Goal: Task Accomplishment & Management: Use online tool/utility

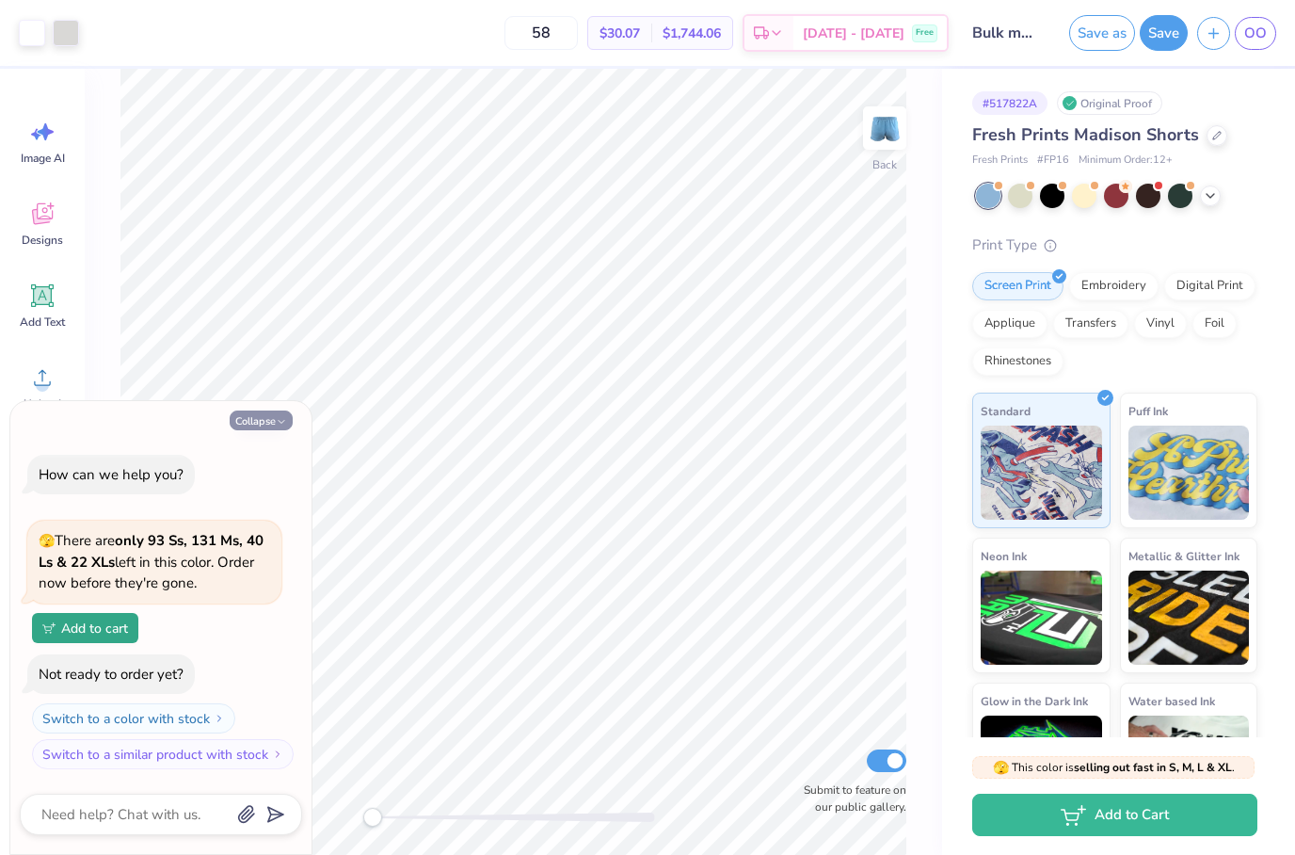
click at [280, 430] on button "Collapse" at bounding box center [261, 420] width 63 height 20
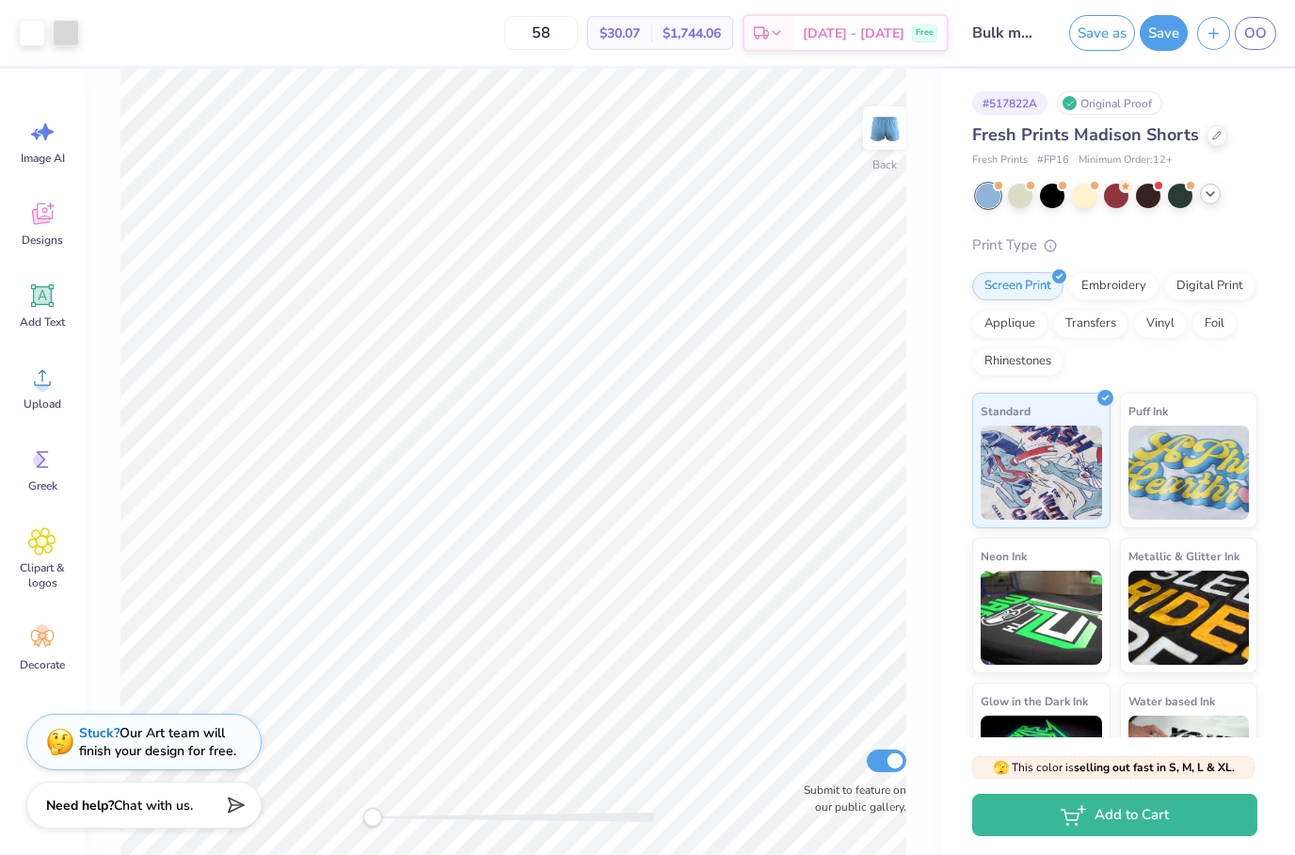
click at [1212, 197] on icon at bounding box center [1210, 193] width 15 height 15
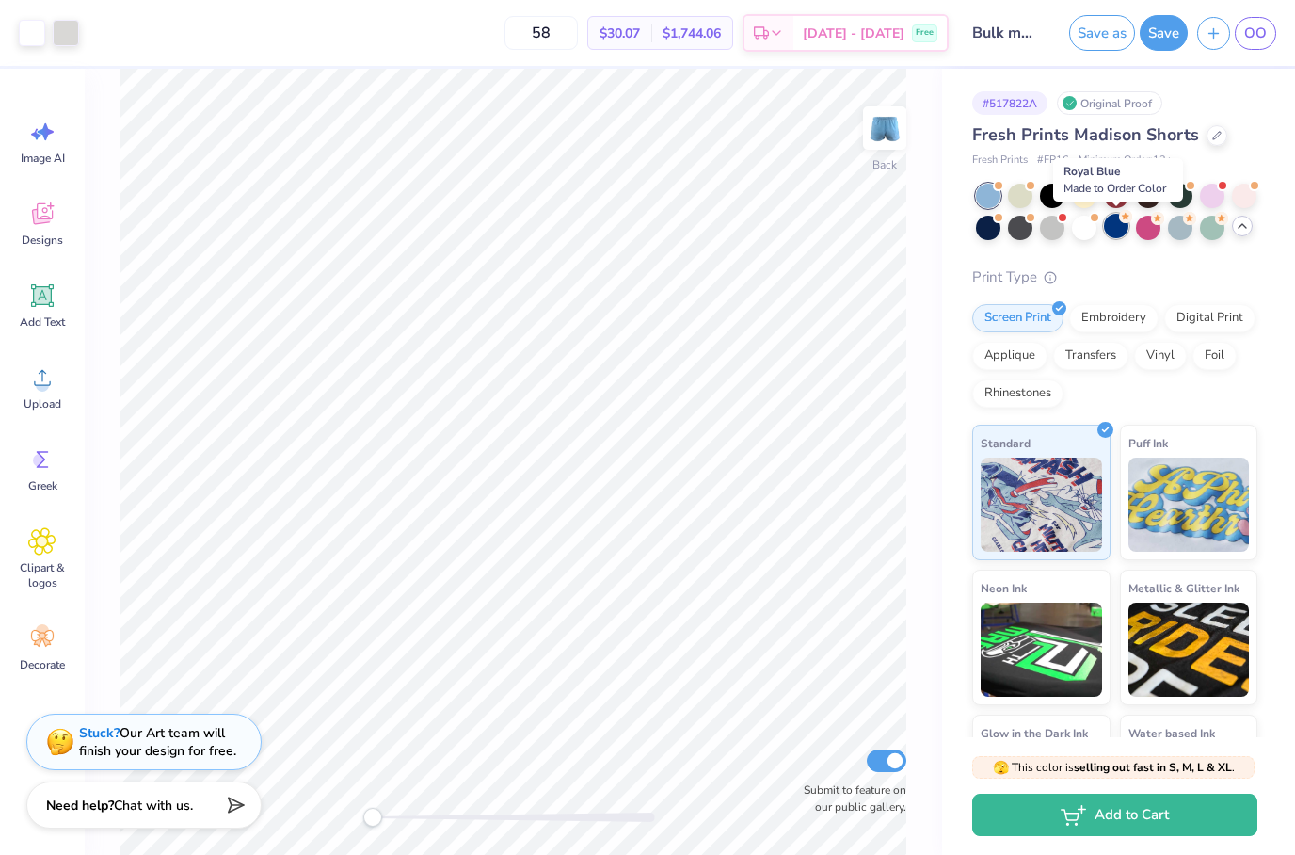
click at [1110, 230] on div at bounding box center [1116, 226] width 24 height 24
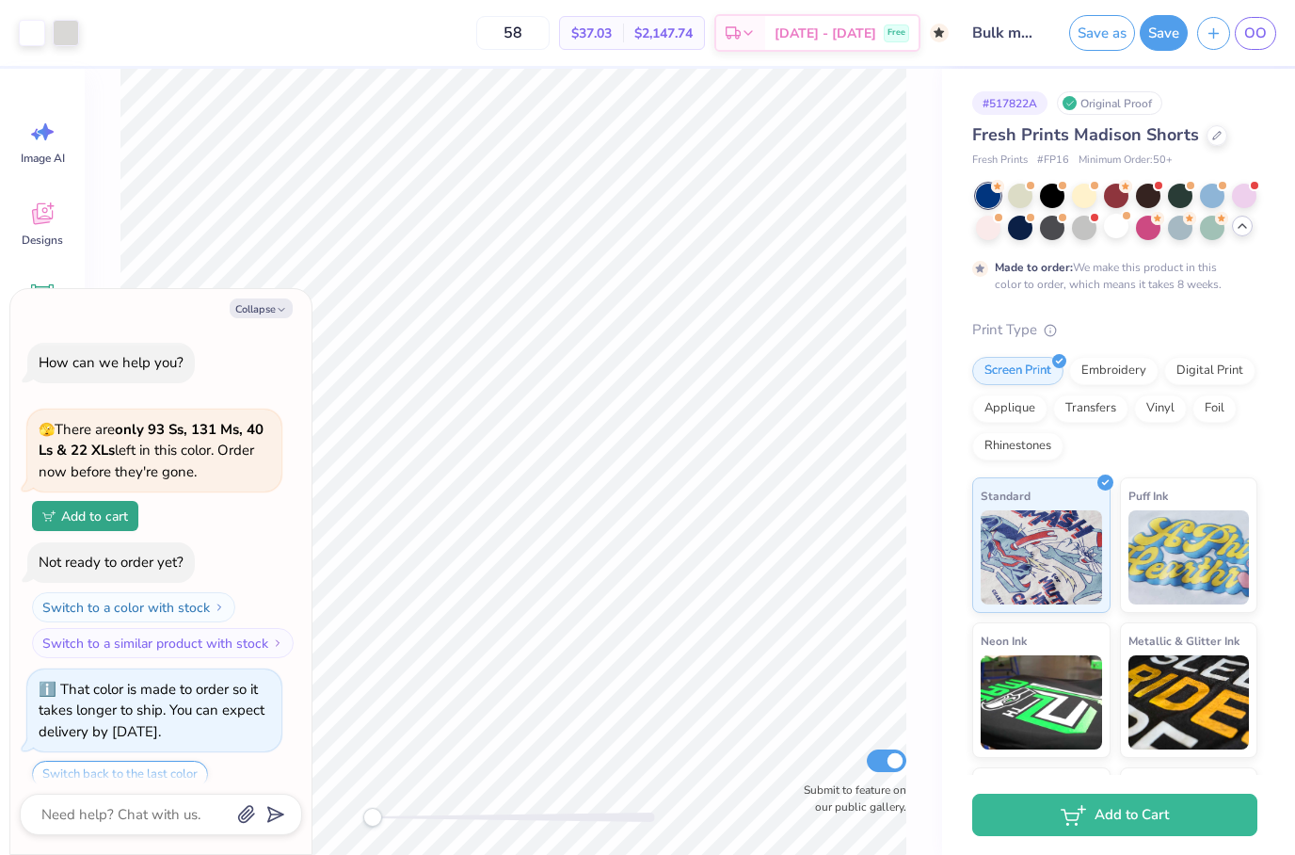
scroll to position [62, 0]
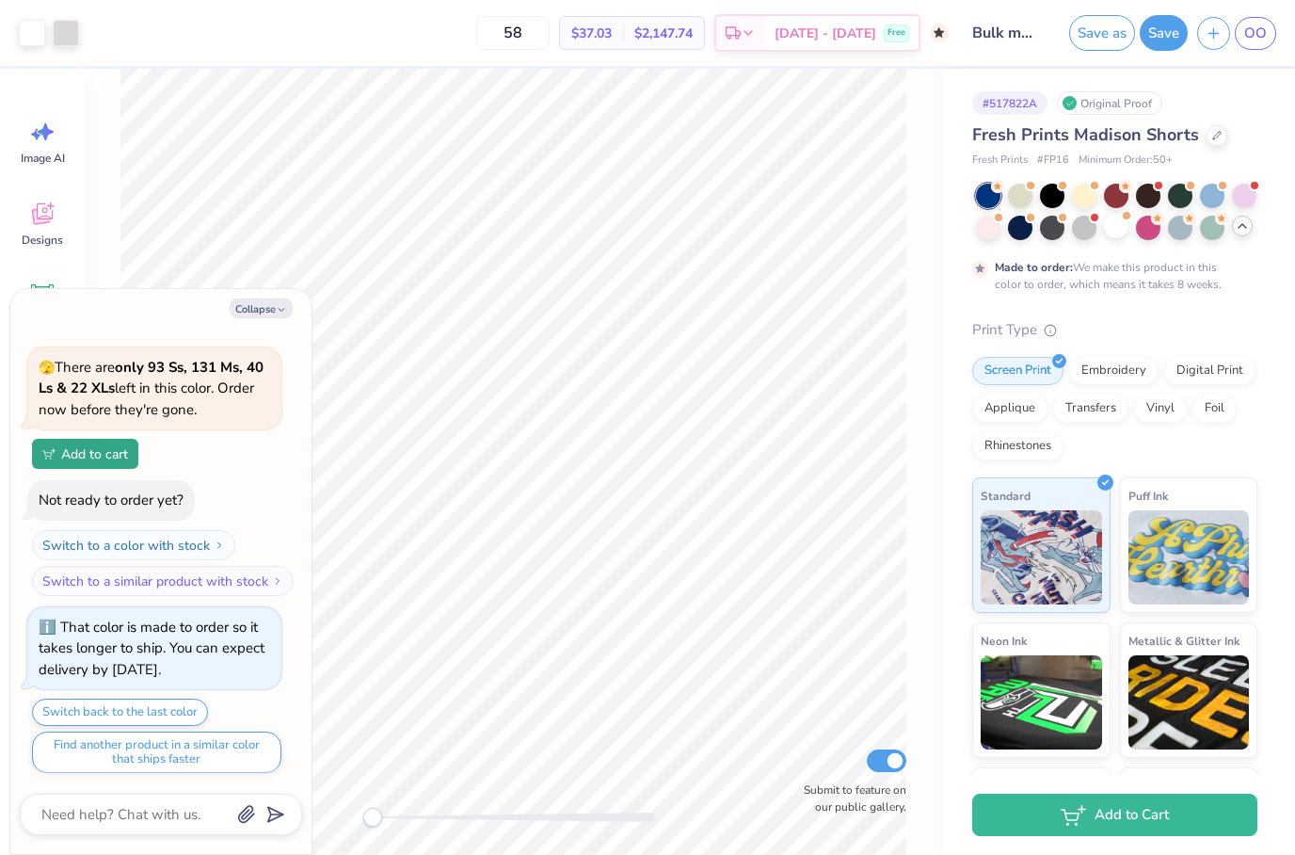
click at [247, 297] on div "Collapse How can we help you? 🫣 There are only 93 Ss, 131 Ms, 40 Ls & 22 XLs le…" at bounding box center [160, 571] width 301 height 565
click at [247, 299] on button "Collapse" at bounding box center [261, 308] width 63 height 20
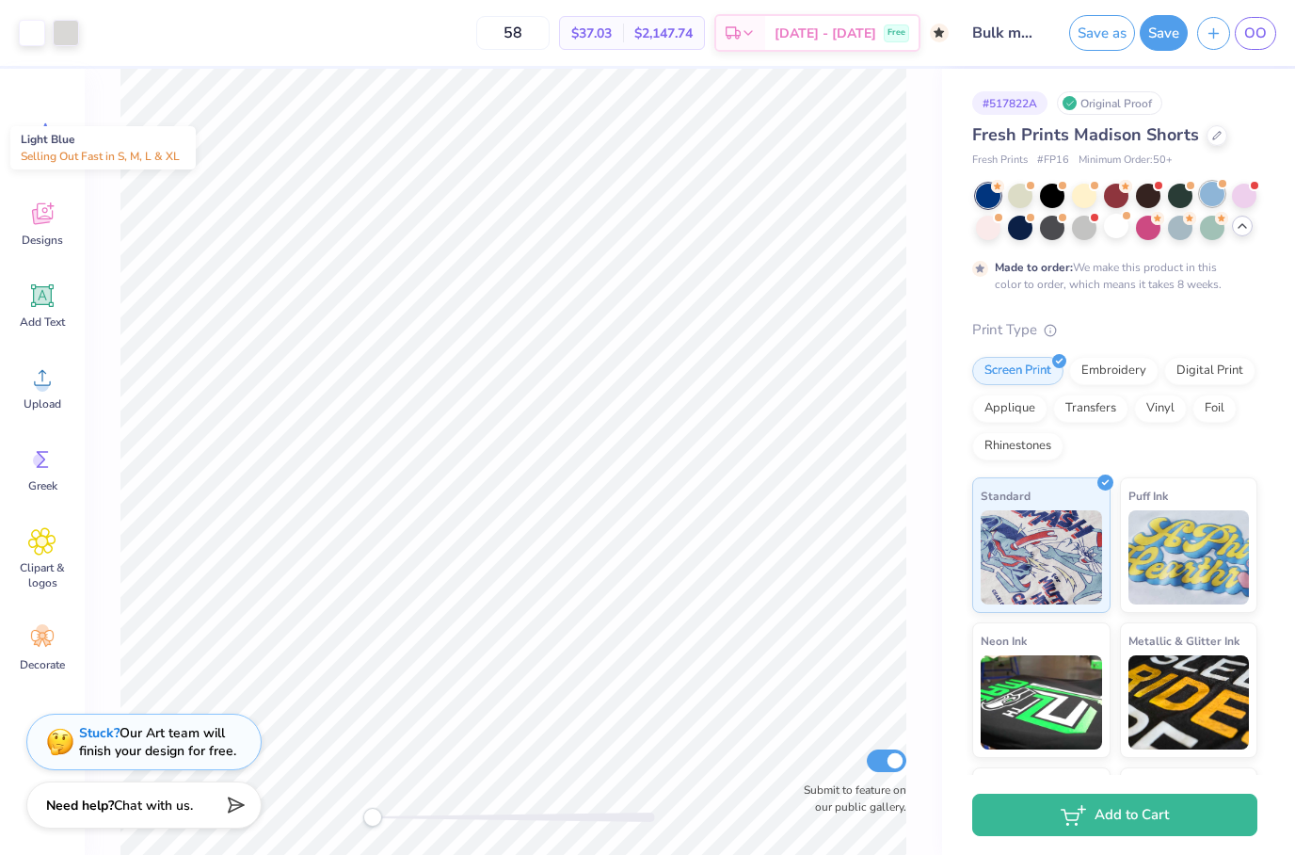
click at [1212, 185] on div at bounding box center [1212, 194] width 24 height 24
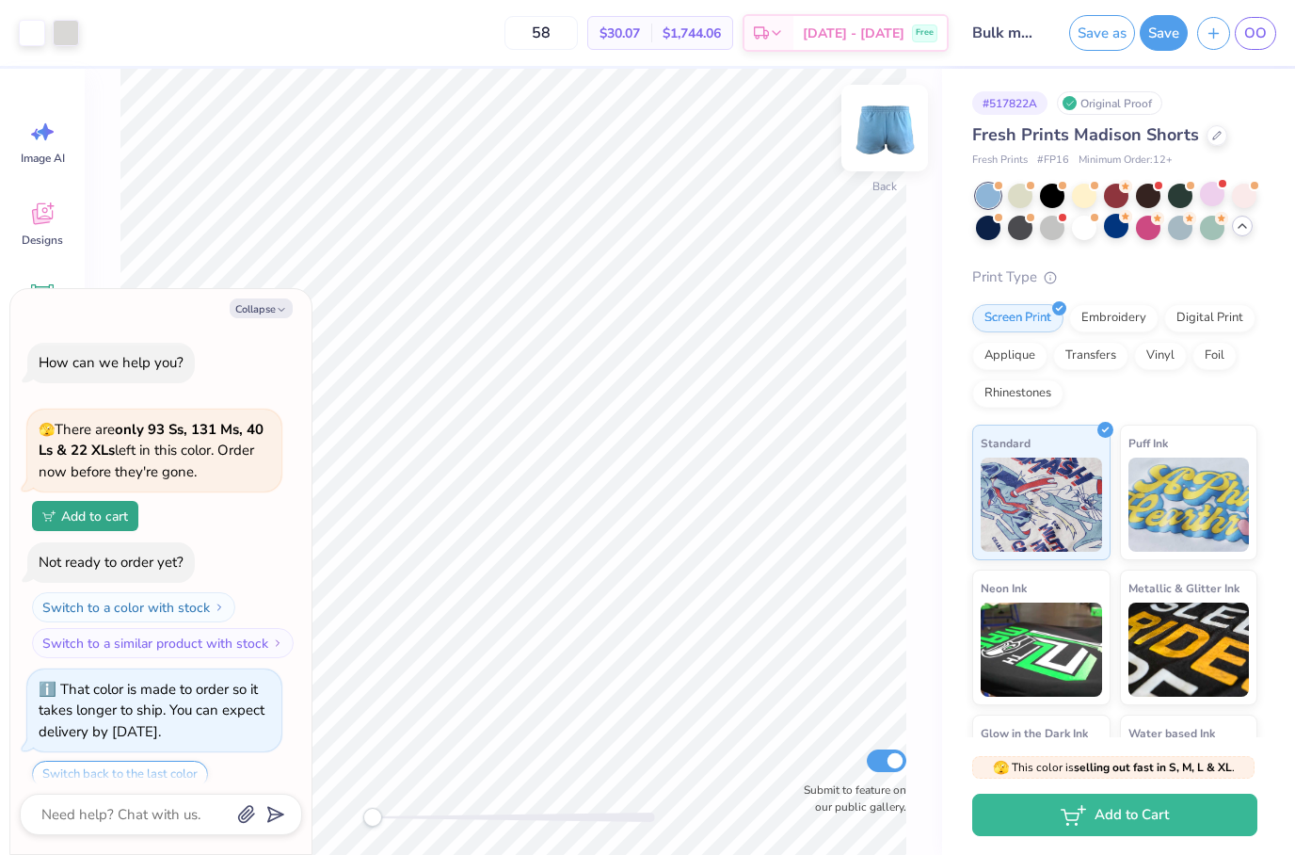
scroll to position [448, 0]
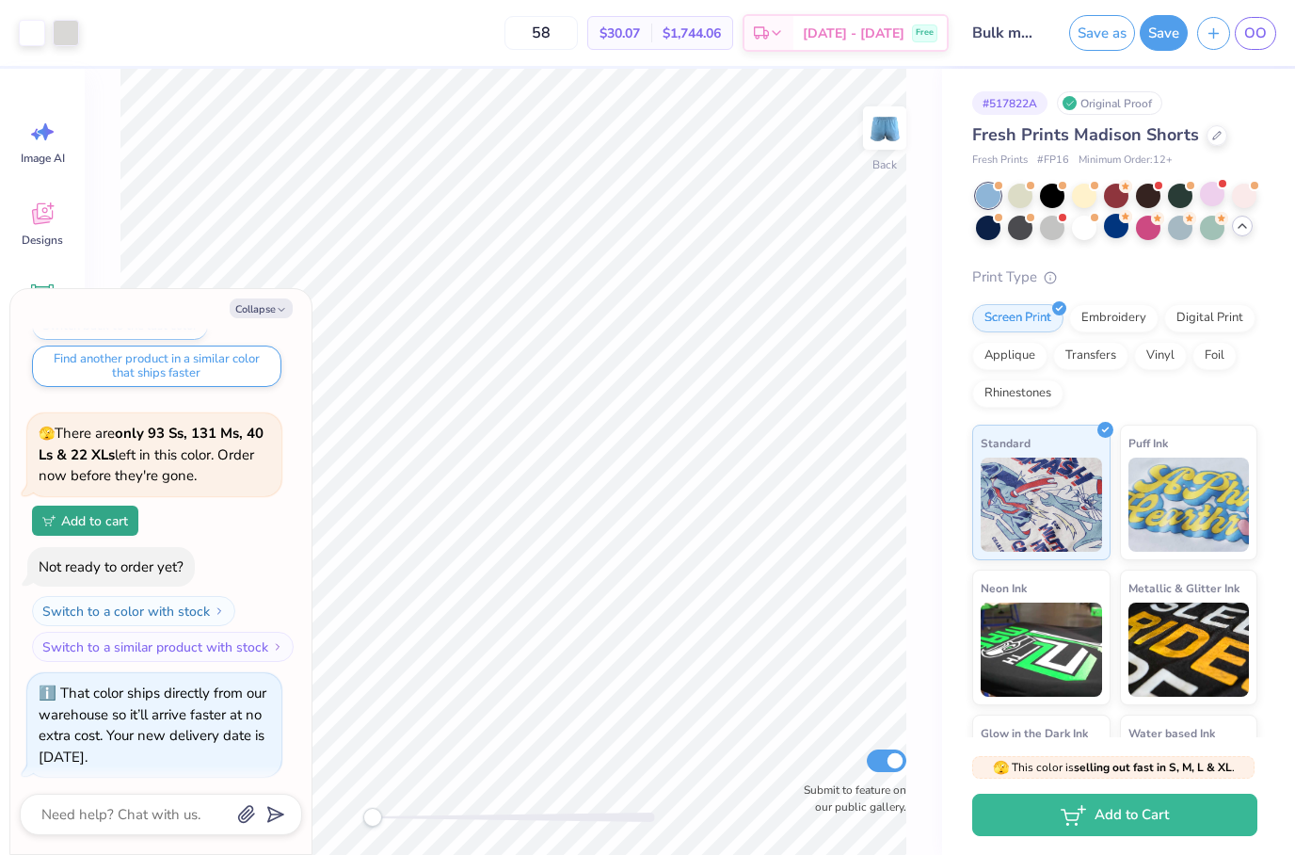
click at [277, 318] on div "Collapse How can we help you? 🫣 There are only 93 Ss, 131 Ms, 40 Ls & 22 XLs le…" at bounding box center [160, 571] width 301 height 565
click at [276, 303] on button "Collapse" at bounding box center [261, 308] width 63 height 20
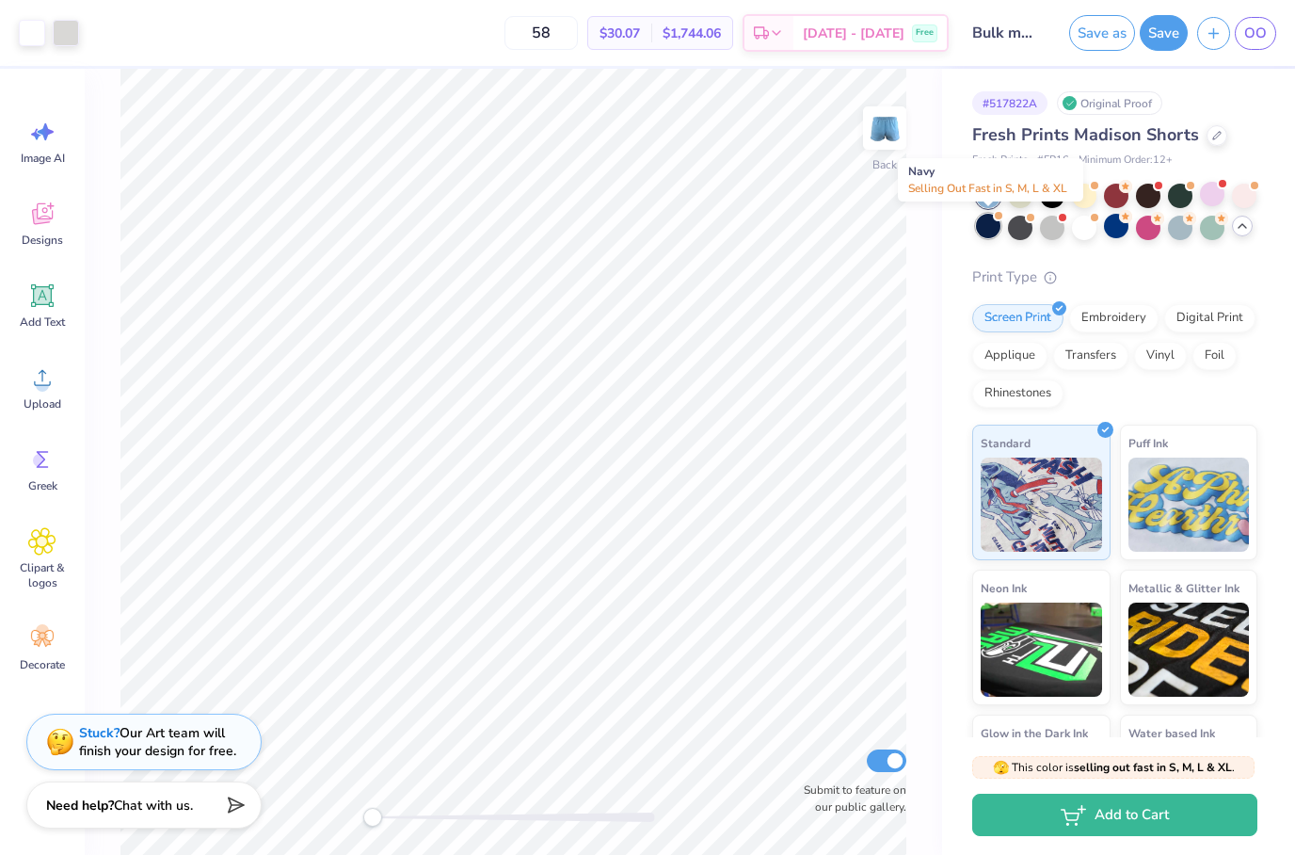
click at [989, 226] on div at bounding box center [988, 226] width 24 height 24
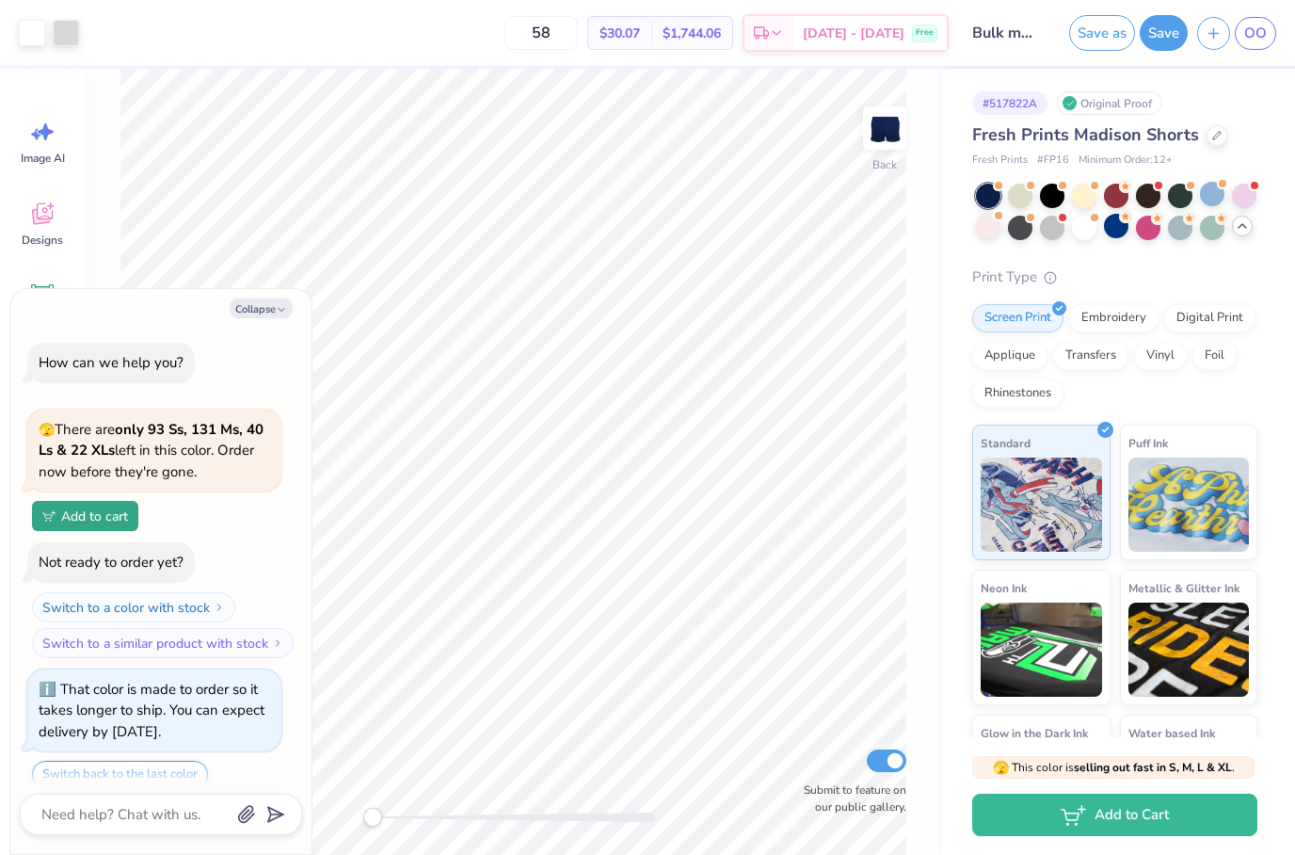
scroll to position [721, 0]
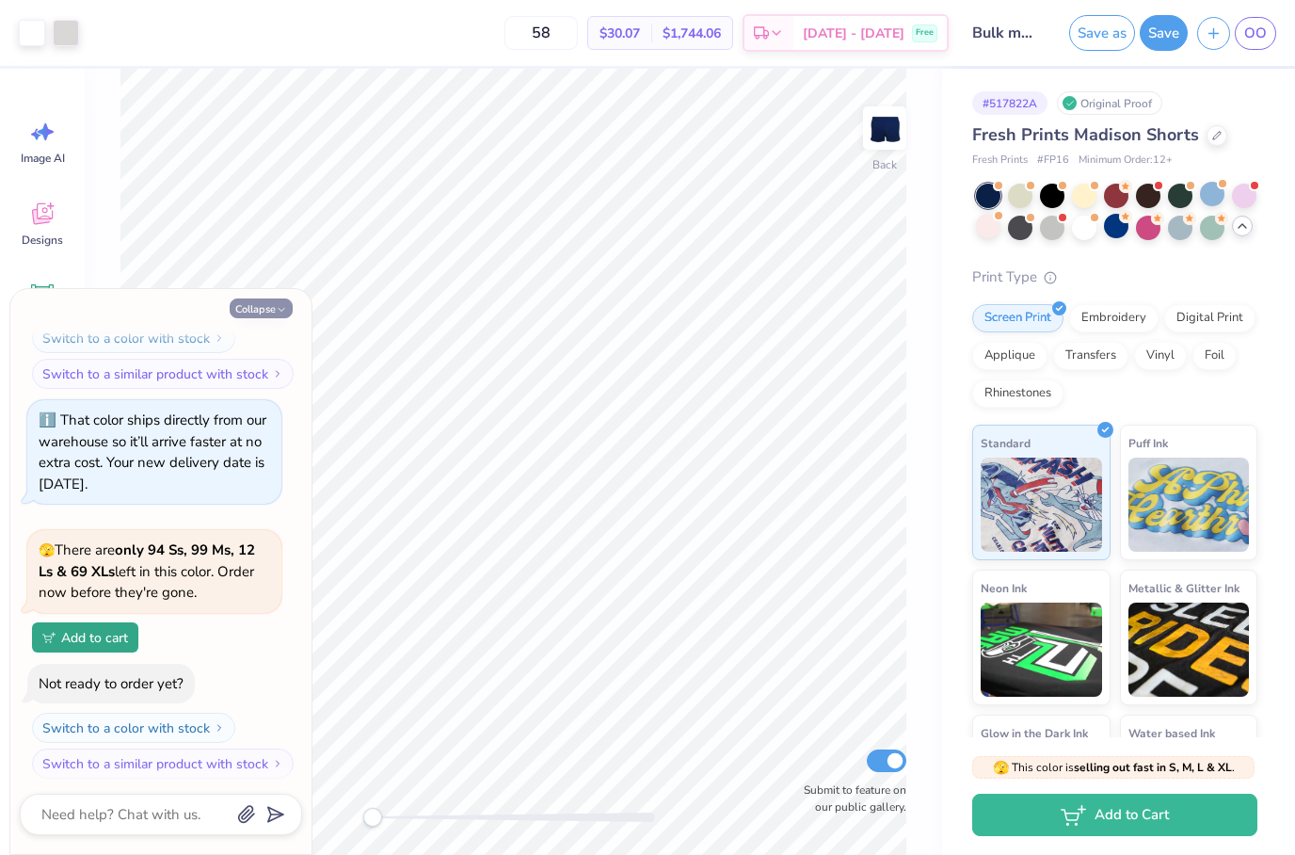
click at [273, 311] on button "Collapse" at bounding box center [261, 308] width 63 height 20
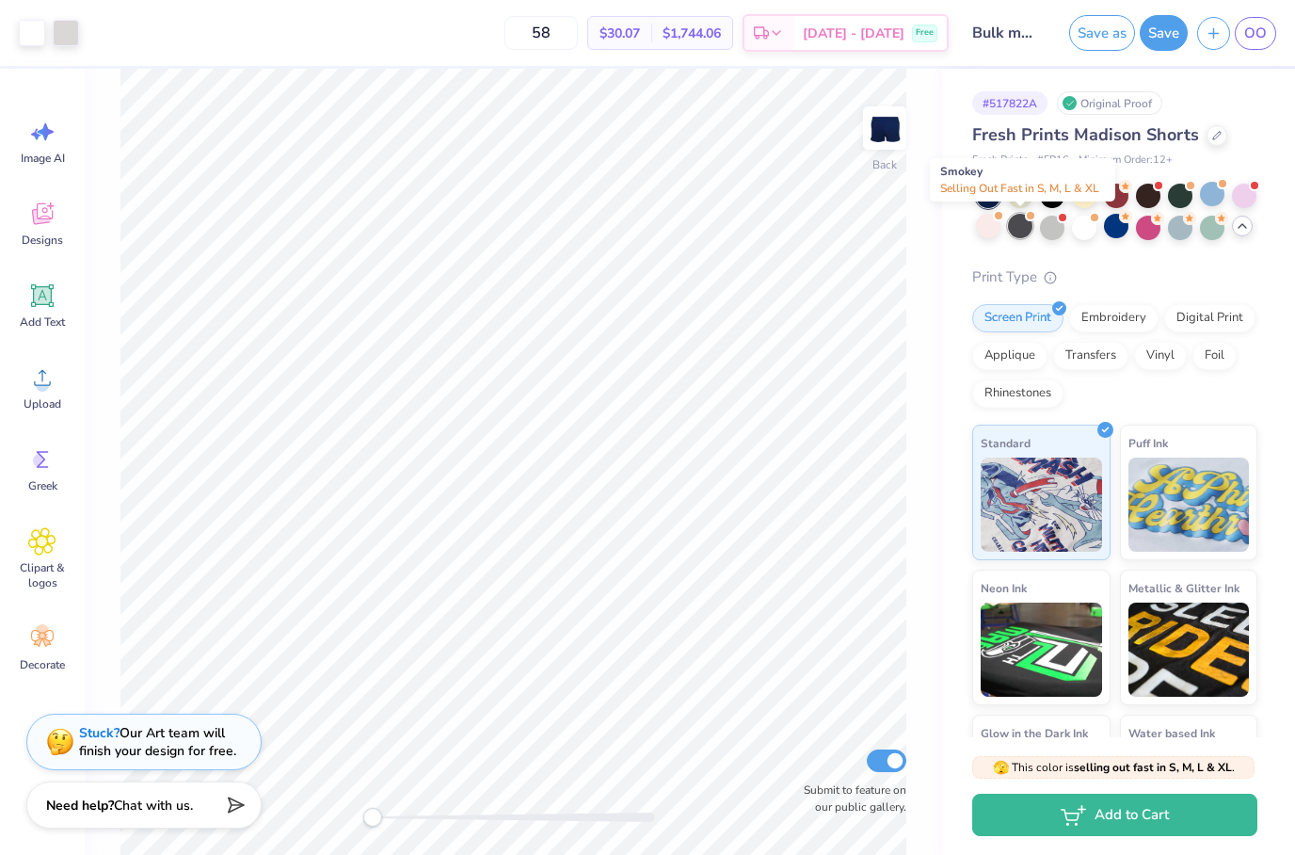
click at [1020, 226] on div at bounding box center [1020, 226] width 24 height 24
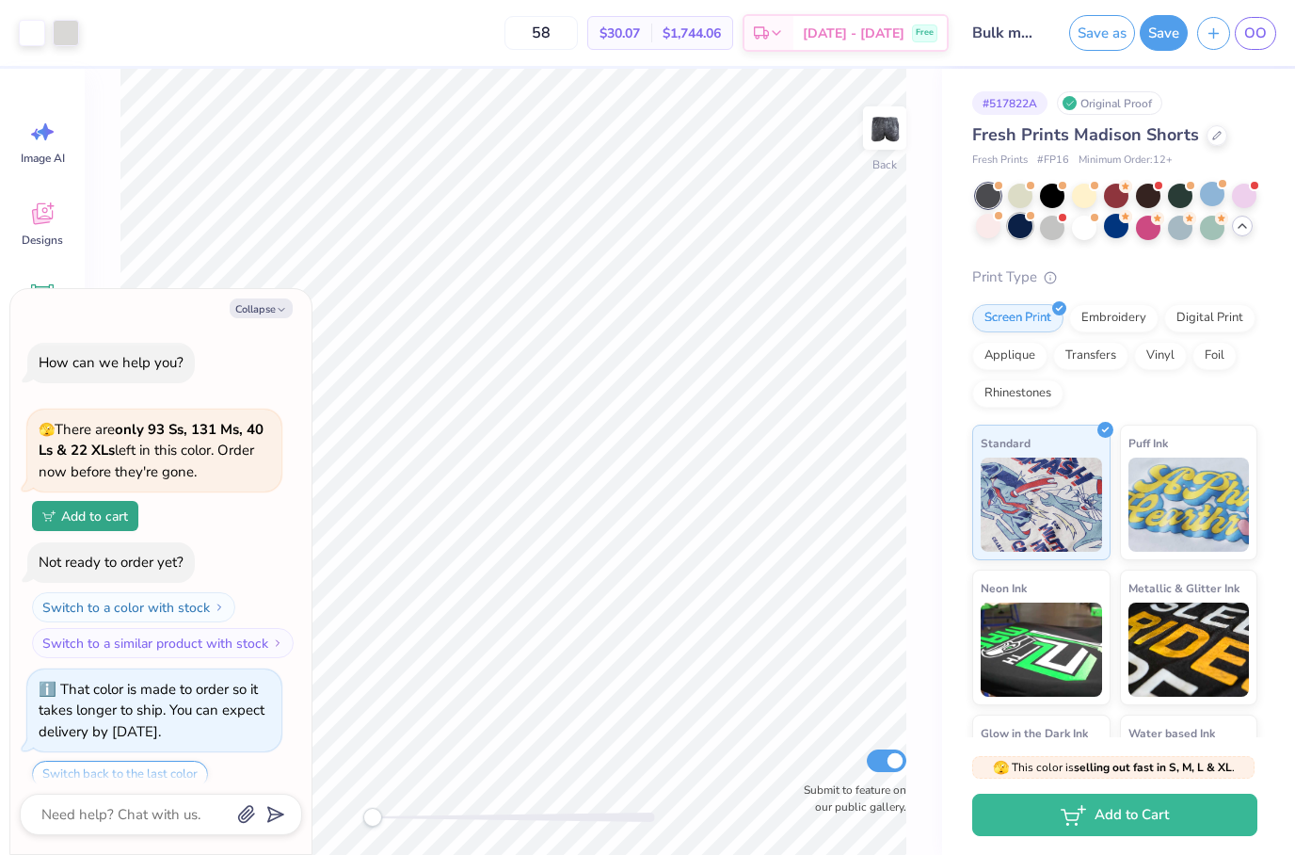
scroll to position [994, 0]
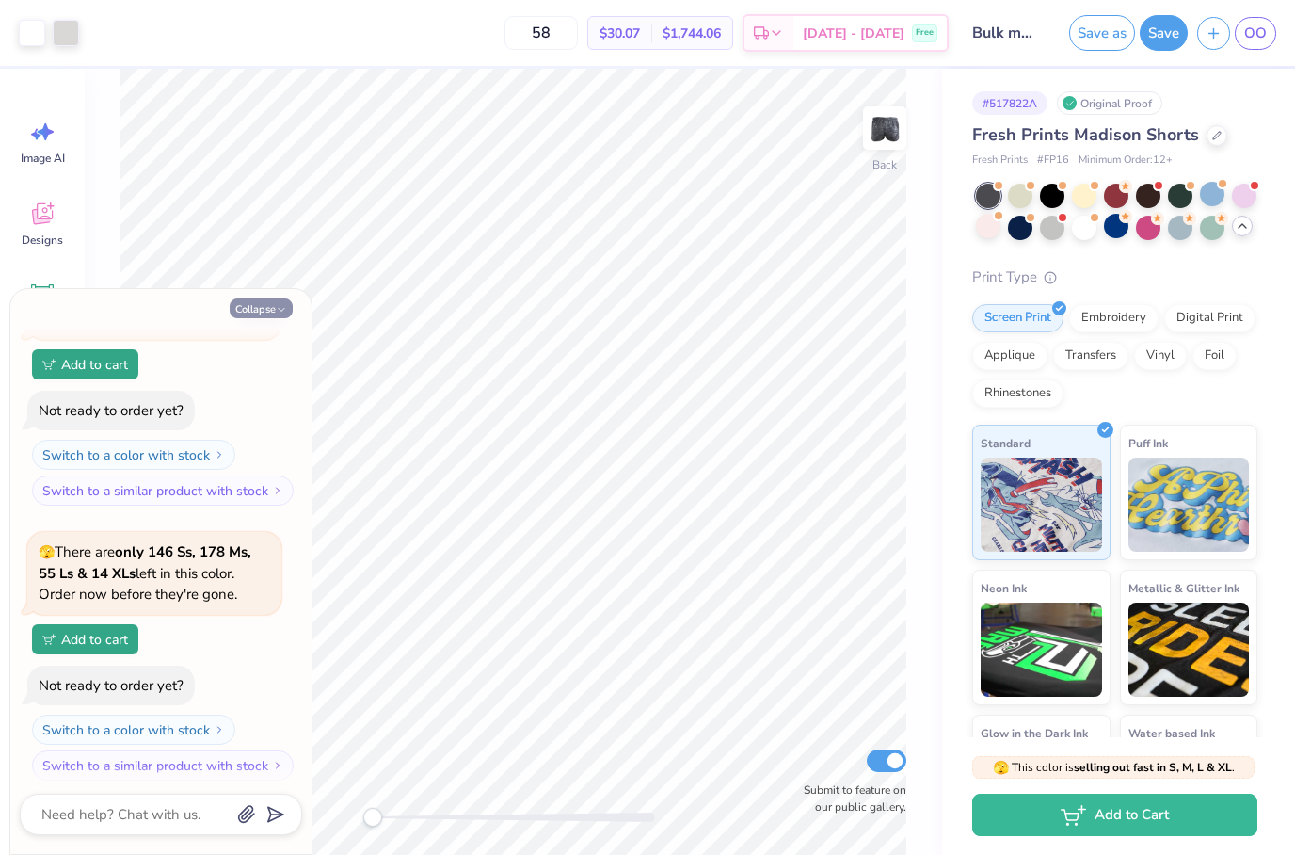
click at [243, 301] on button "Collapse" at bounding box center [261, 308] width 63 height 20
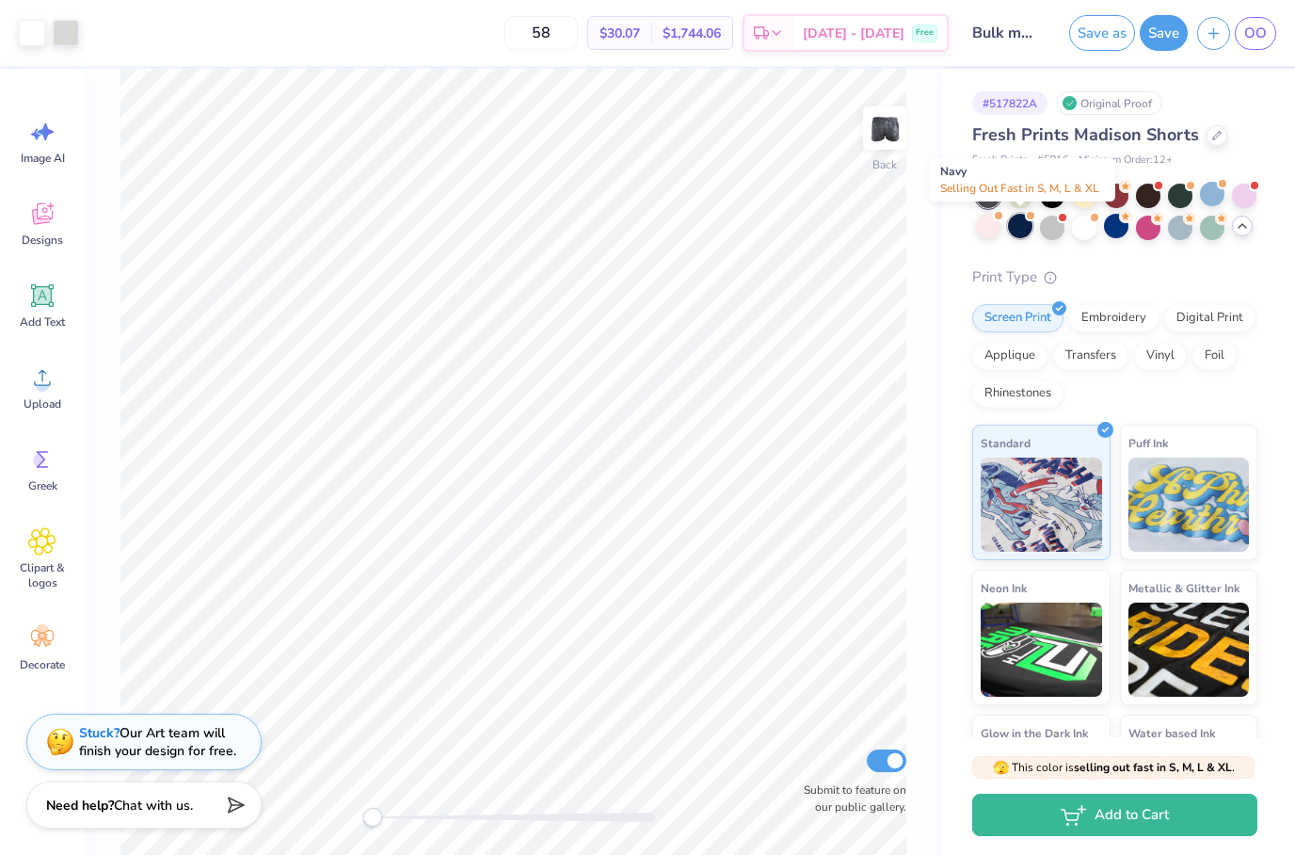
click at [1024, 226] on div at bounding box center [1020, 226] width 24 height 24
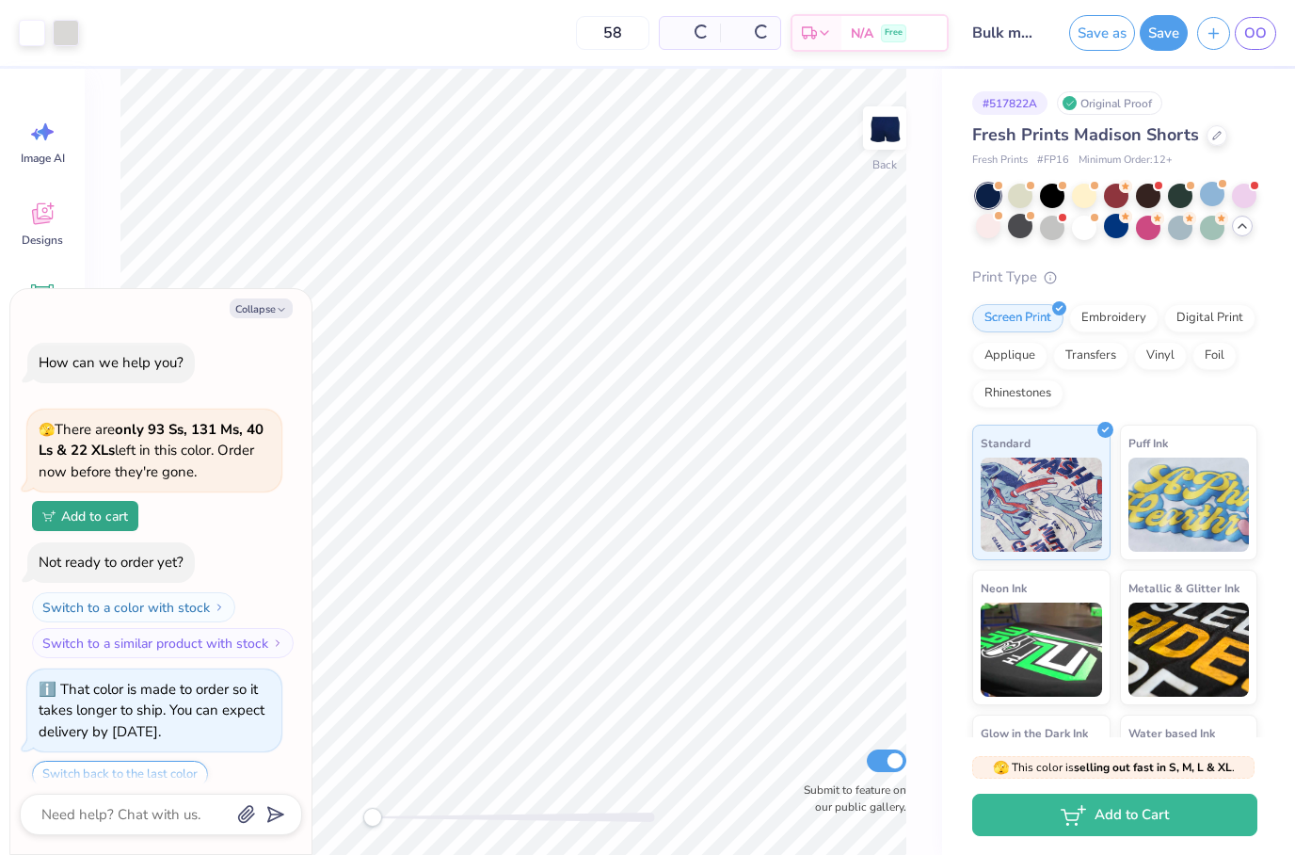
scroll to position [1267, 0]
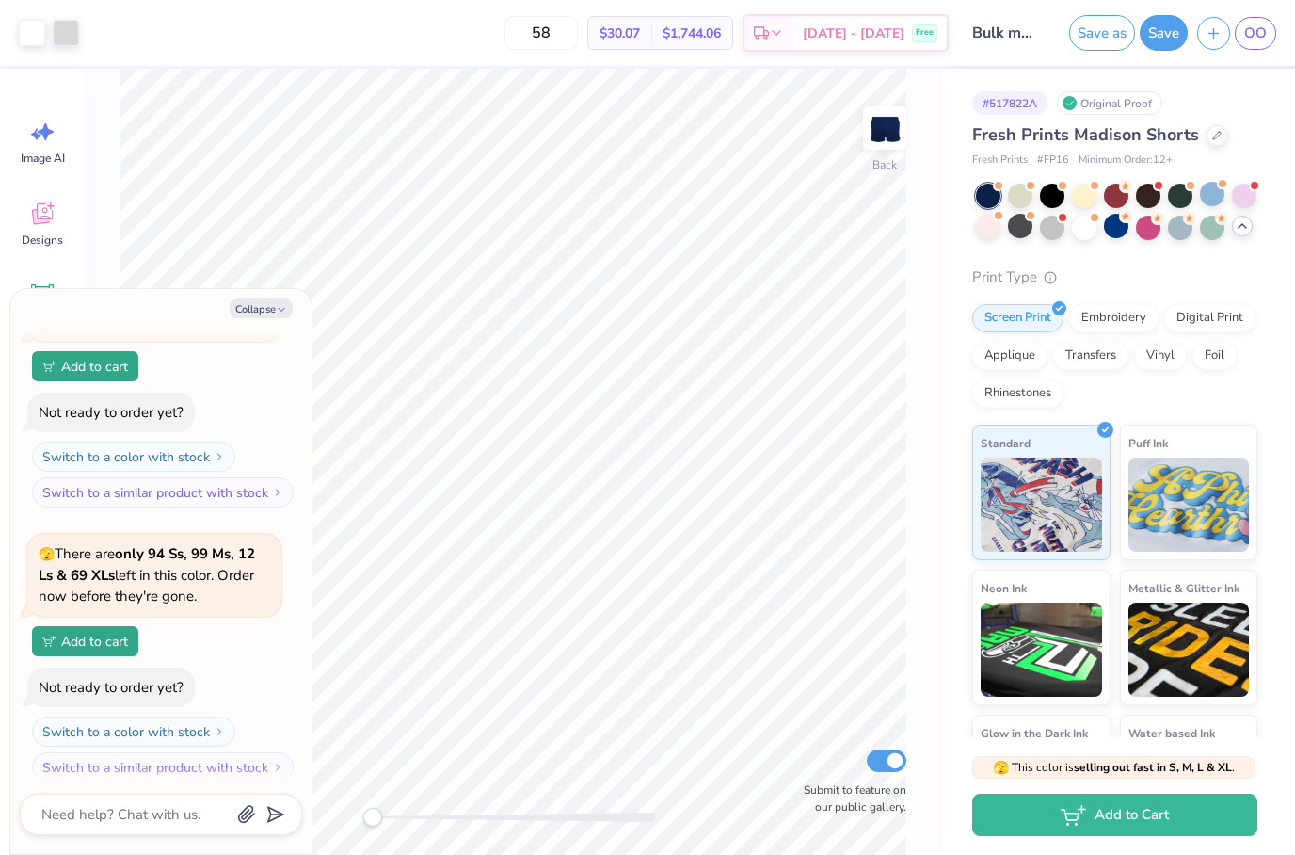
click at [278, 319] on div "Collapse How can we help you? 🫣 There are only 93 Ss, 131 Ms, 40 Ls & 22 XLs le…" at bounding box center [160, 571] width 301 height 565
click at [277, 313] on icon "button" at bounding box center [281, 309] width 11 height 11
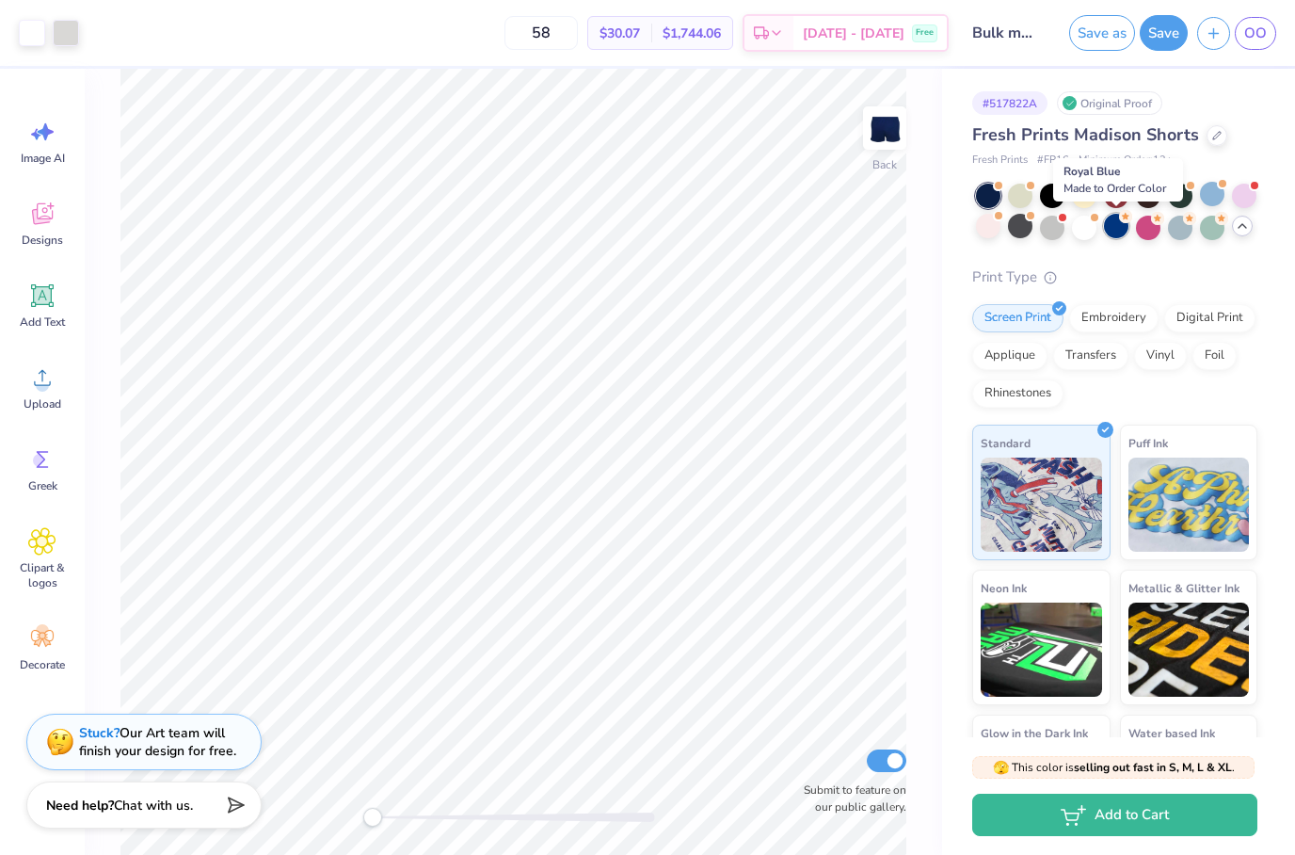
click at [1109, 225] on div at bounding box center [1116, 226] width 24 height 24
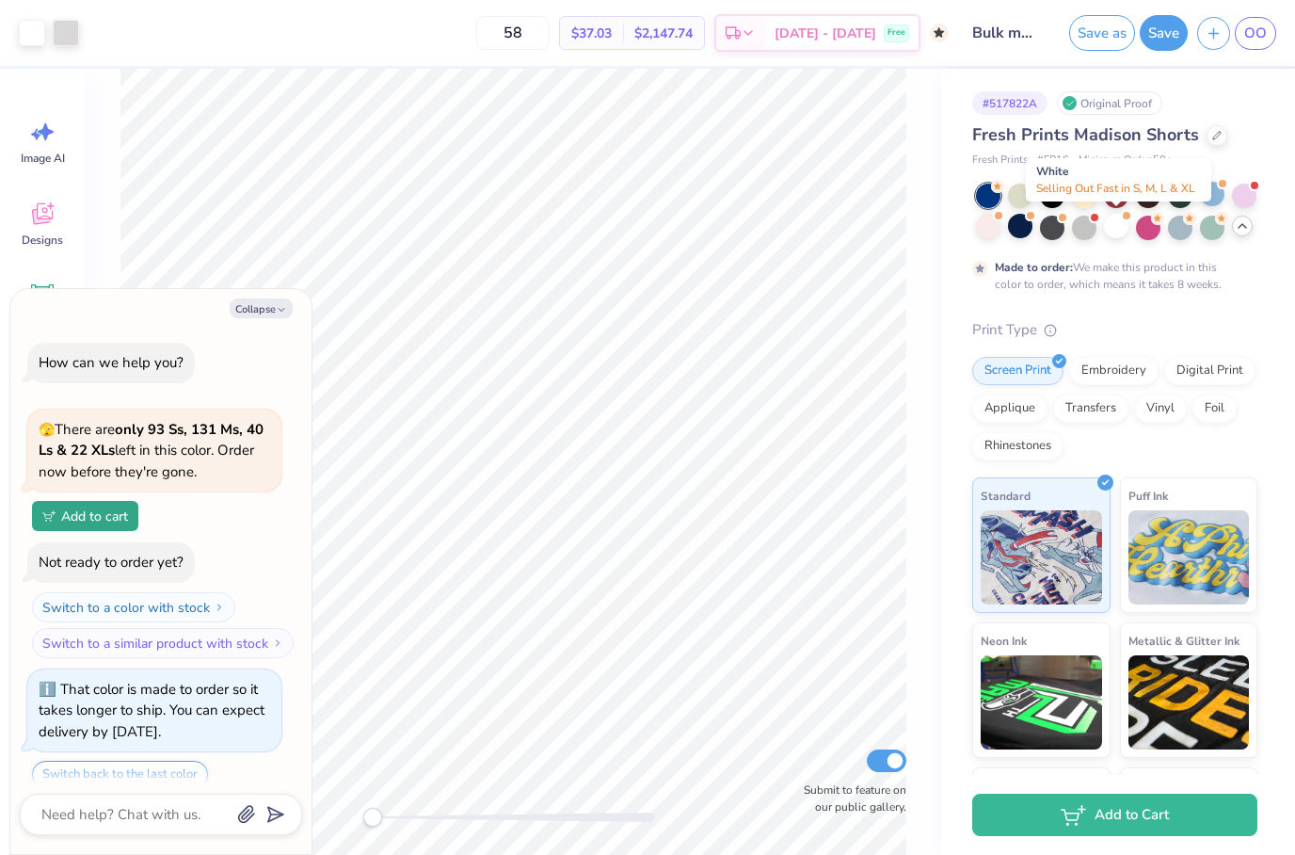
scroll to position [1443, 0]
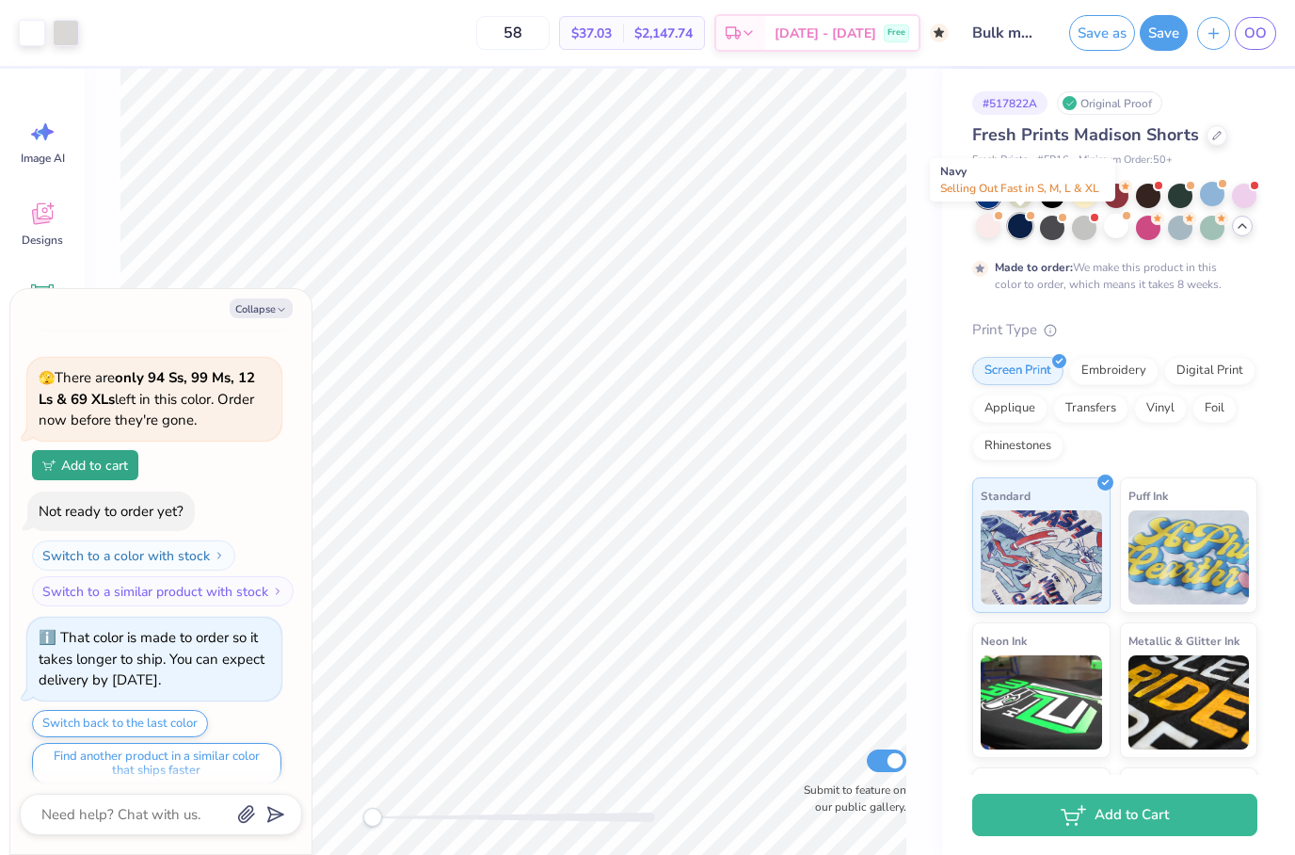
click at [1023, 223] on div at bounding box center [1020, 226] width 24 height 24
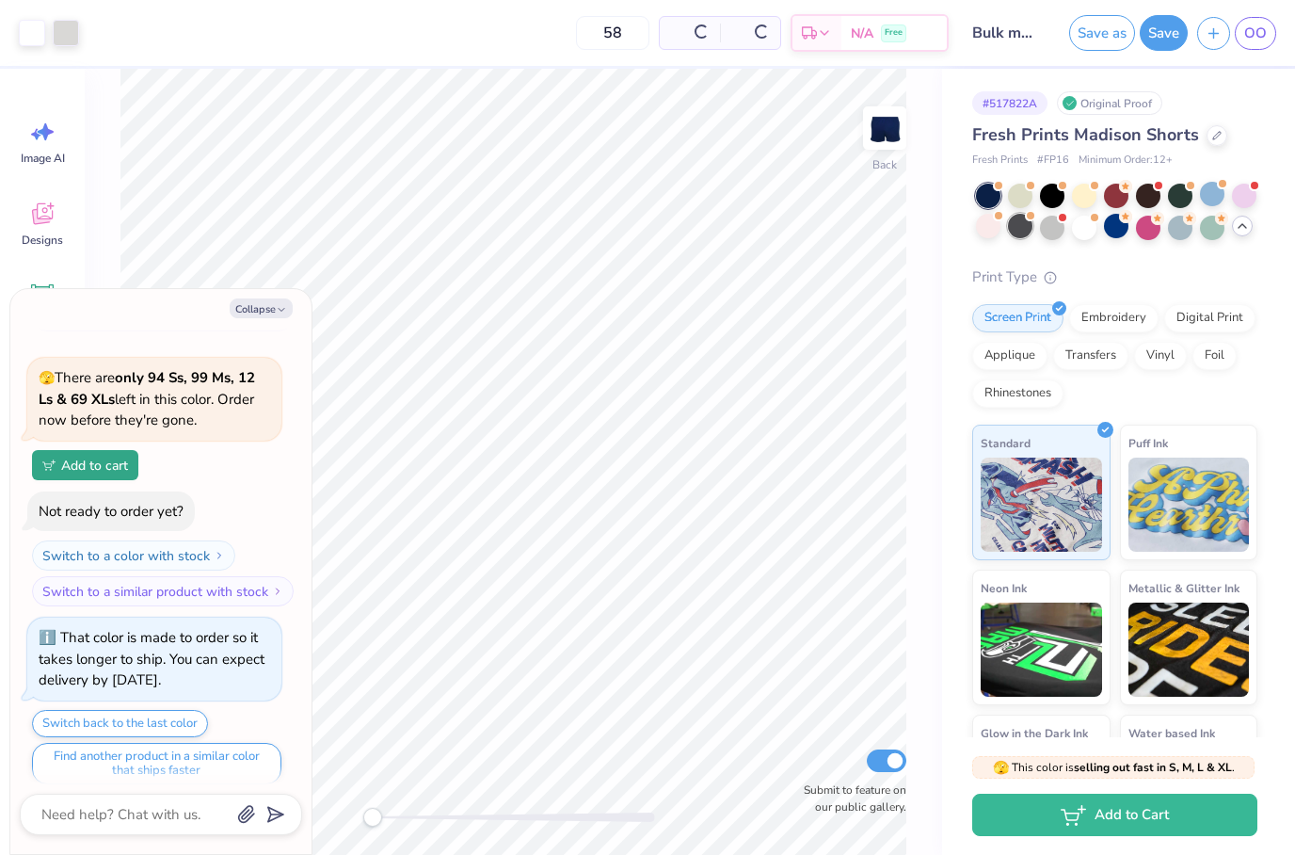
scroll to position [1829, 0]
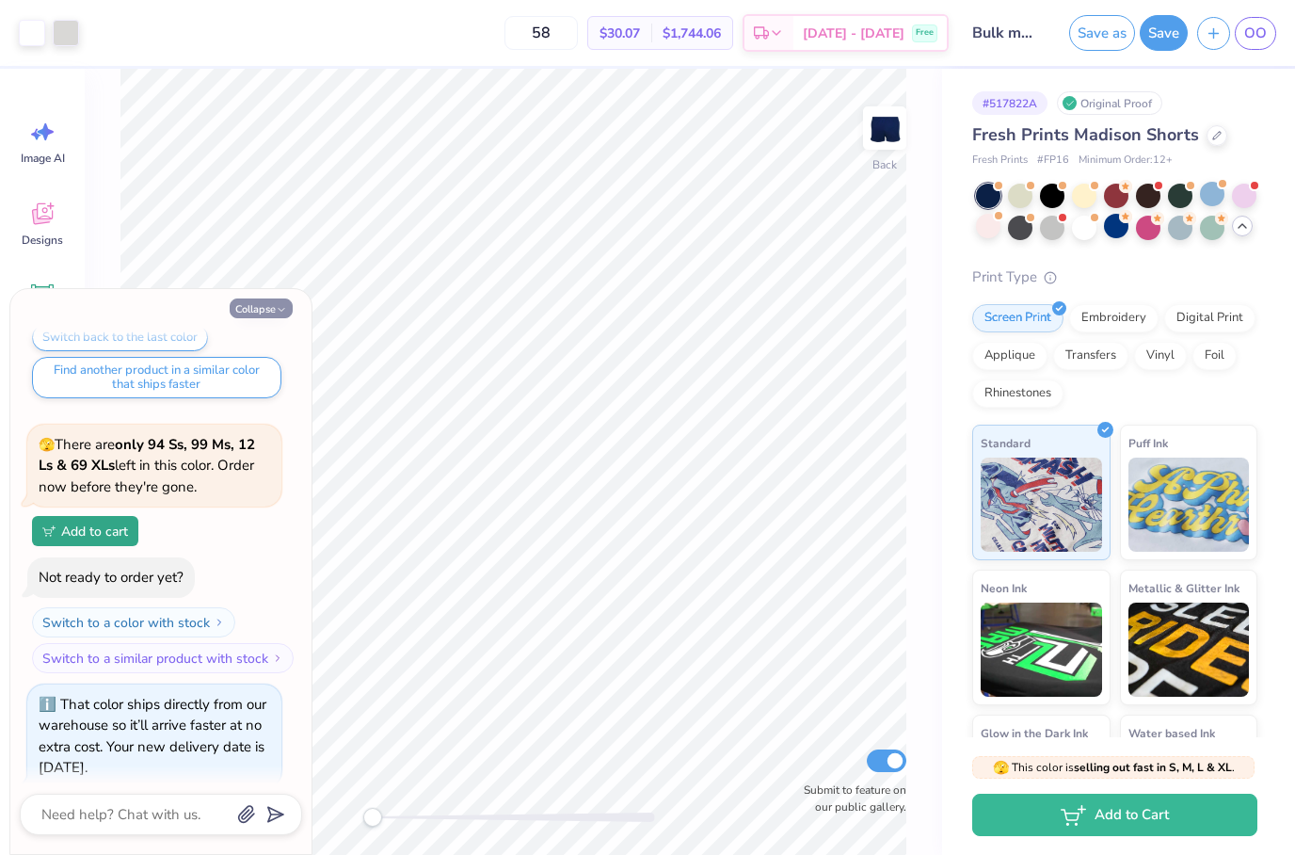
click at [265, 305] on button "Collapse" at bounding box center [261, 308] width 63 height 20
type textarea "x"
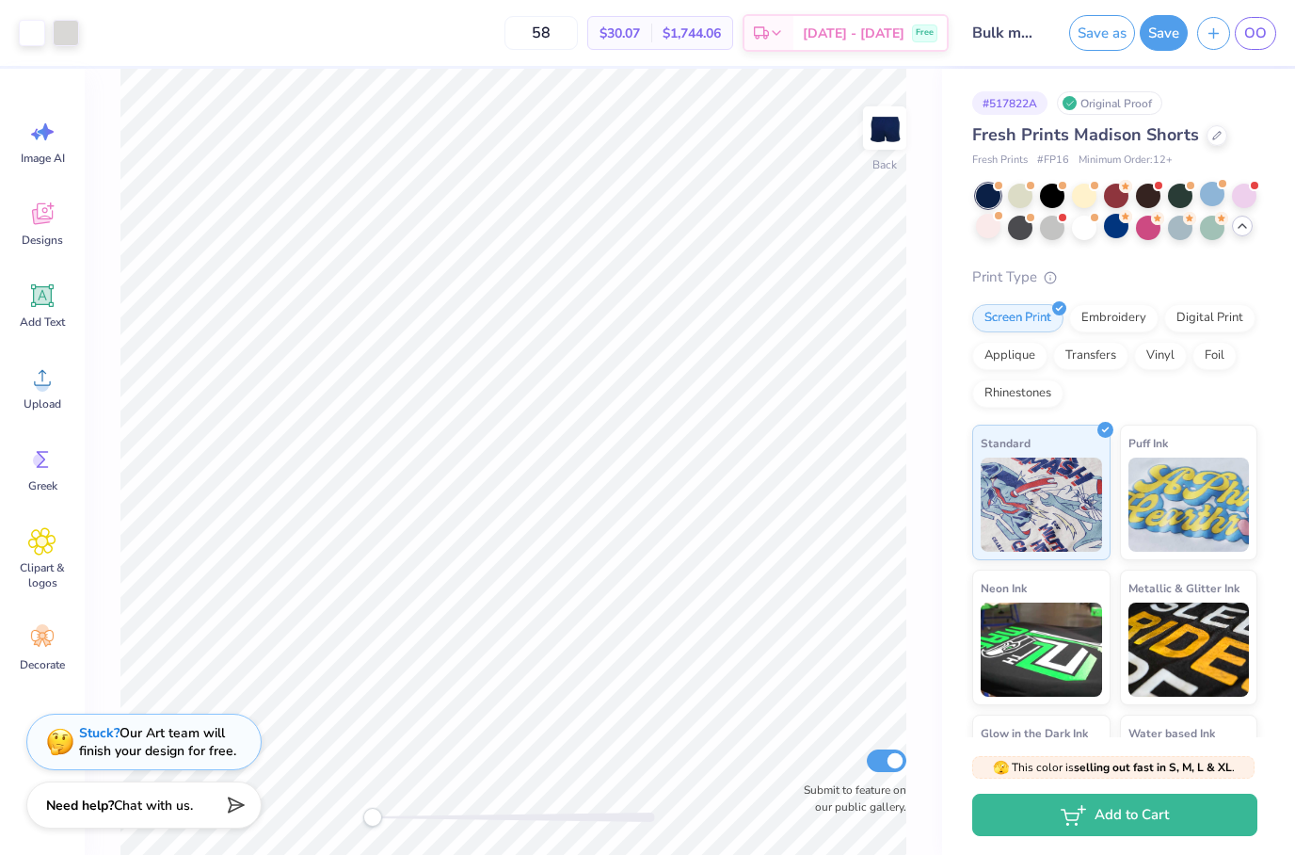
click at [1172, 39] on button "Save" at bounding box center [1164, 33] width 48 height 36
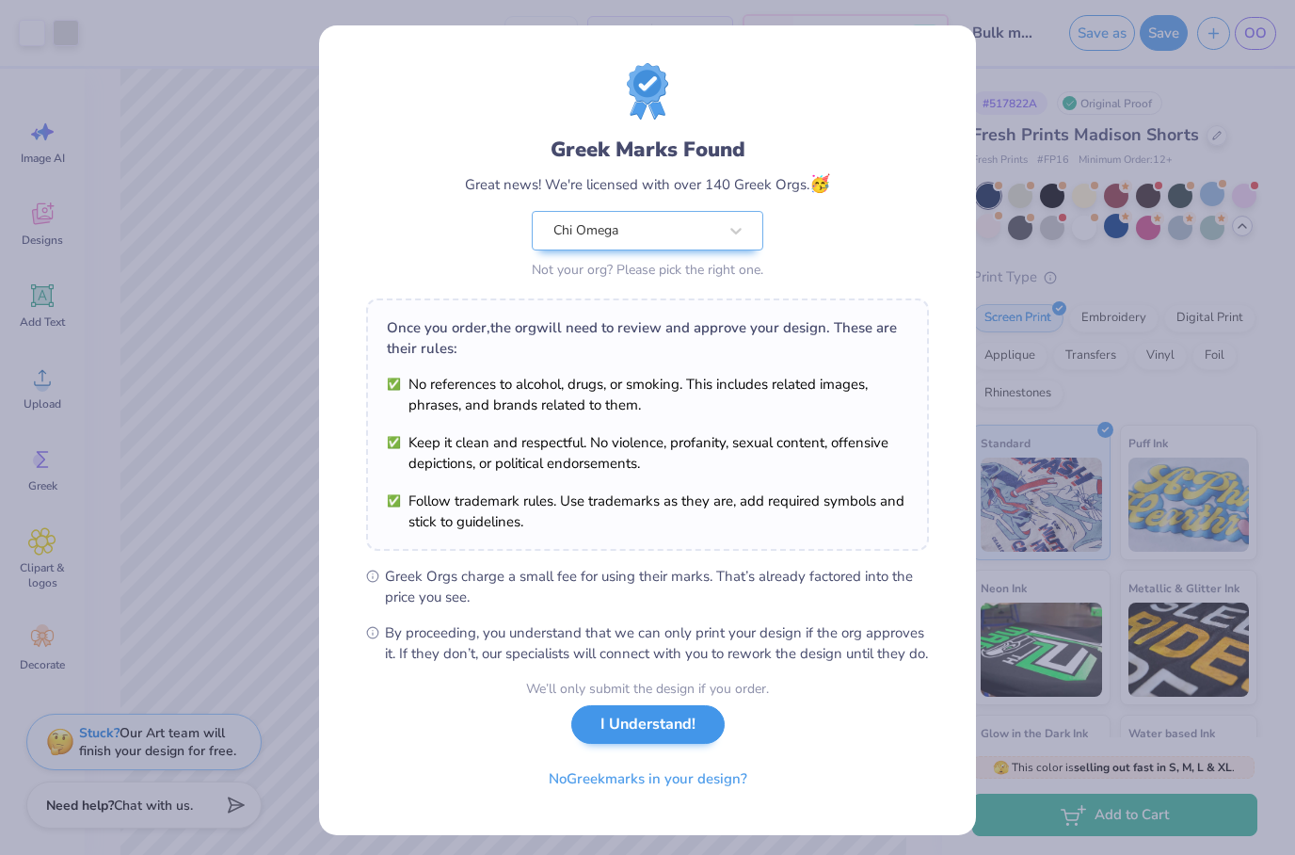
click at [650, 744] on button "I Understand!" at bounding box center [647, 724] width 153 height 39
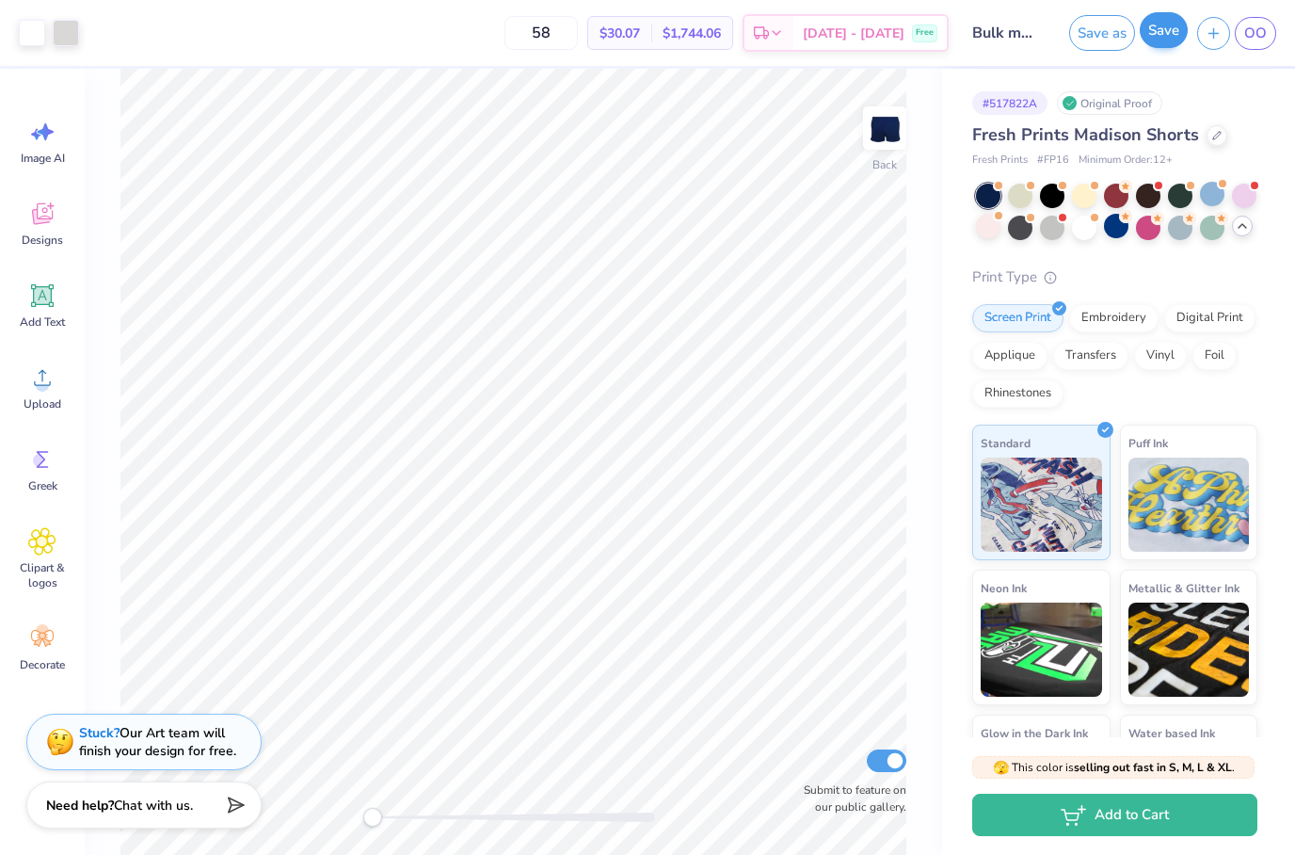
click at [1177, 40] on button "Save" at bounding box center [1164, 30] width 48 height 36
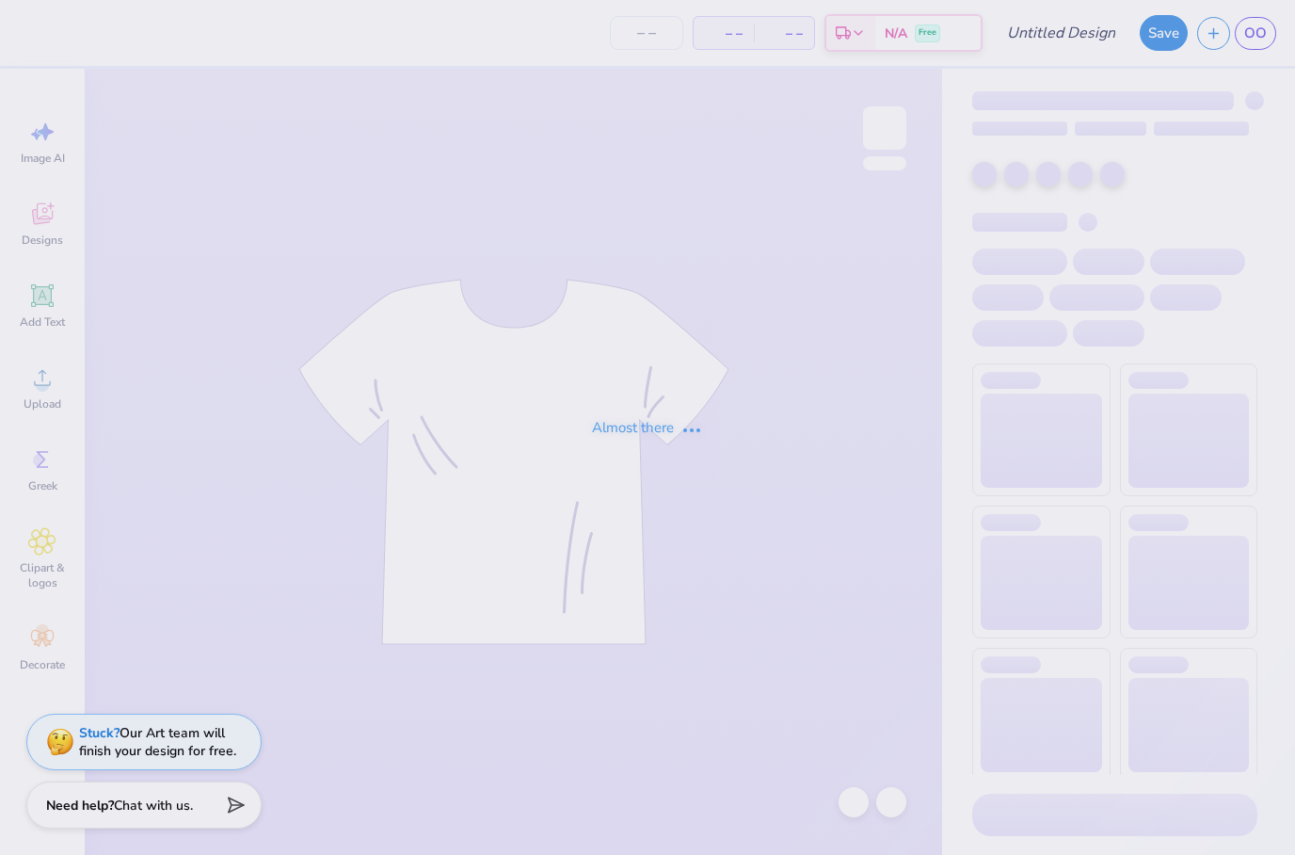
type input "Bulk Merch Tank"
type input "58"
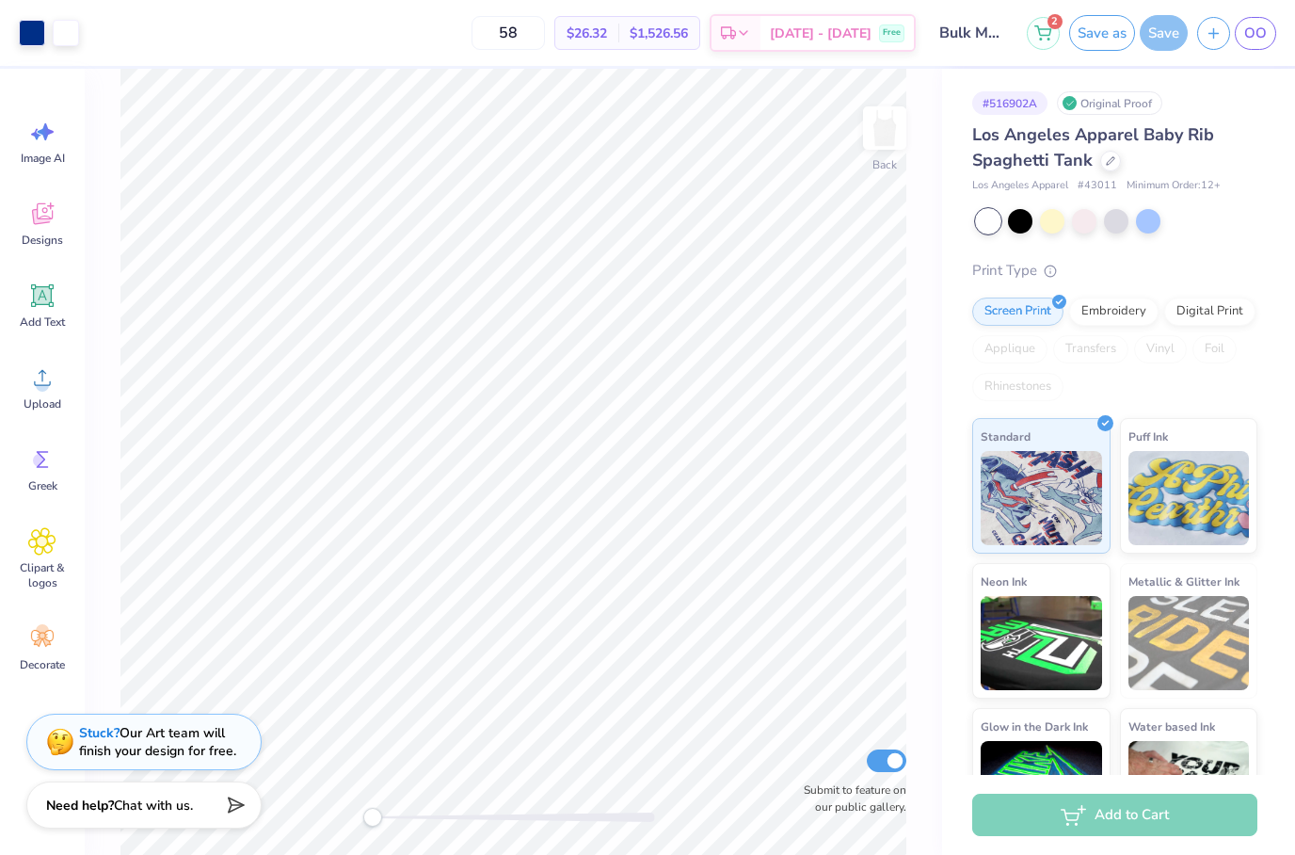
click at [927, 171] on div "Back Submit to feature on our public gallery." at bounding box center [514, 462] width 858 height 786
click at [910, 206] on div "Back Submit to feature on our public gallery." at bounding box center [514, 462] width 858 height 786
click at [917, 244] on div "Back Submit to feature on our public gallery." at bounding box center [514, 462] width 858 height 786
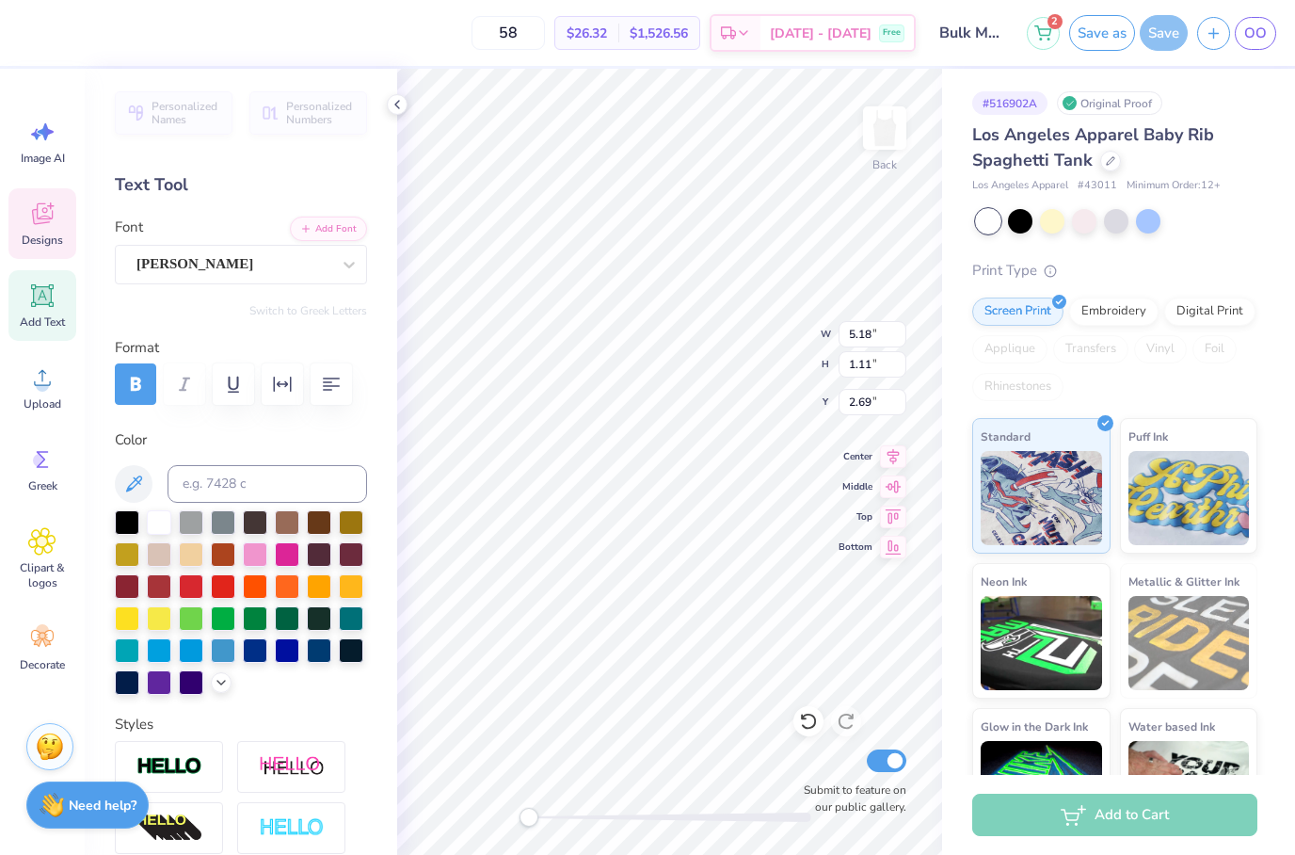
click at [233, 51] on div "58 $26.32 Per Item $1,526.56 Total Est. Delivery Sep 25 - 28 Free" at bounding box center [472, 33] width 888 height 66
